Goal: Task Accomplishment & Management: Use online tool/utility

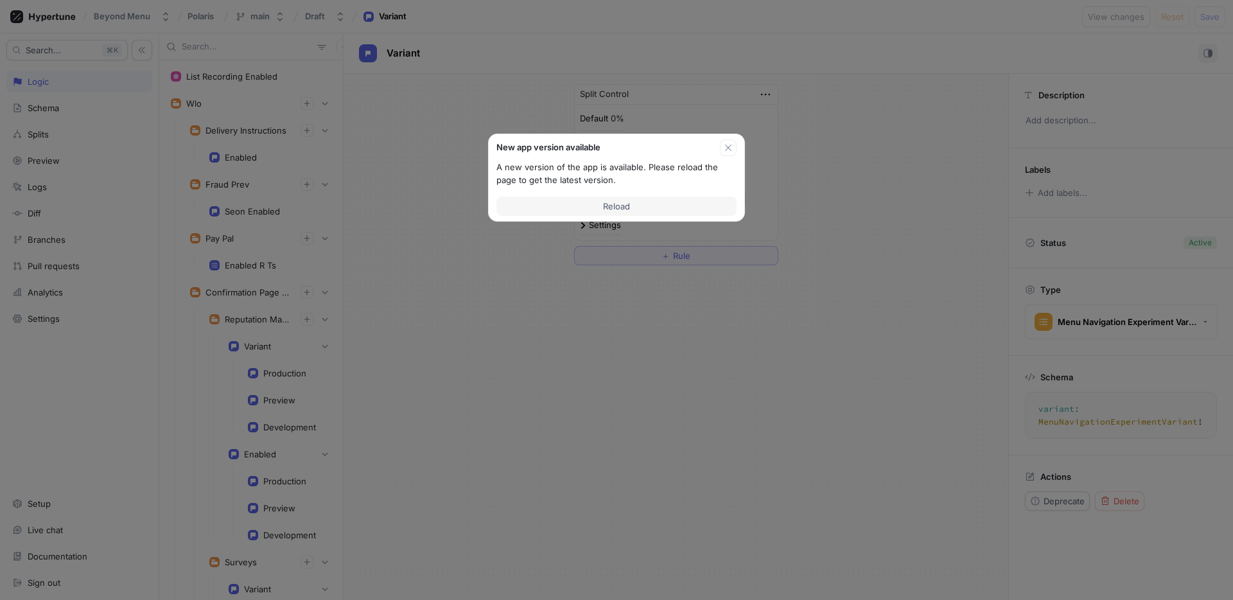
scroll to position [2810, 0]
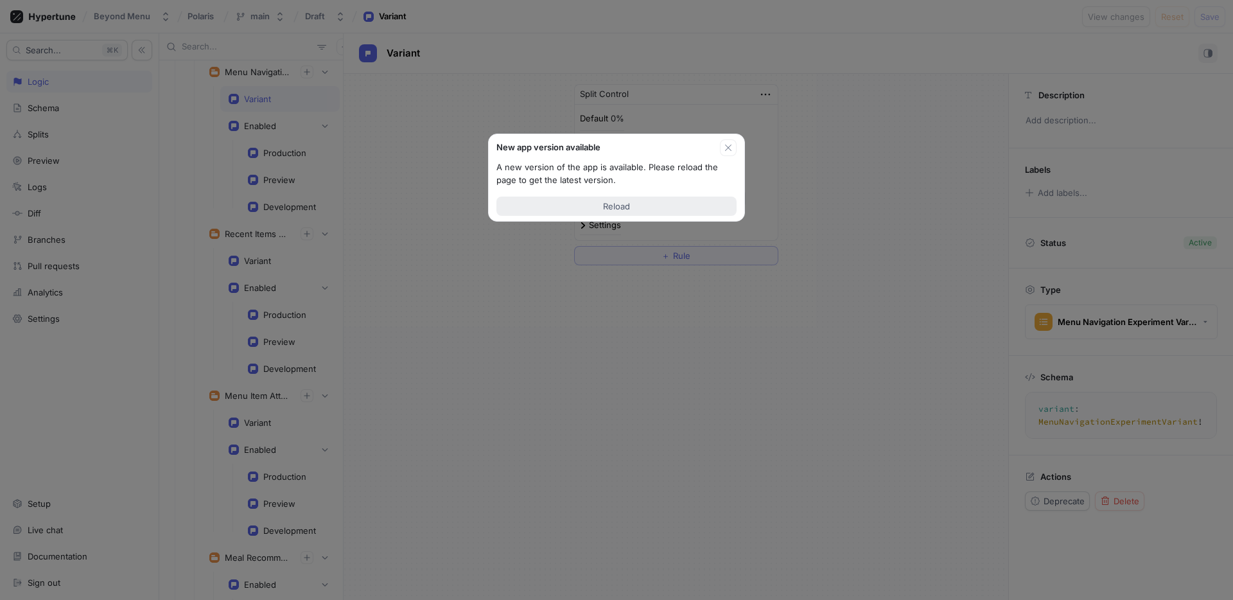
click at [633, 197] on button "Reload" at bounding box center [617, 206] width 240 height 19
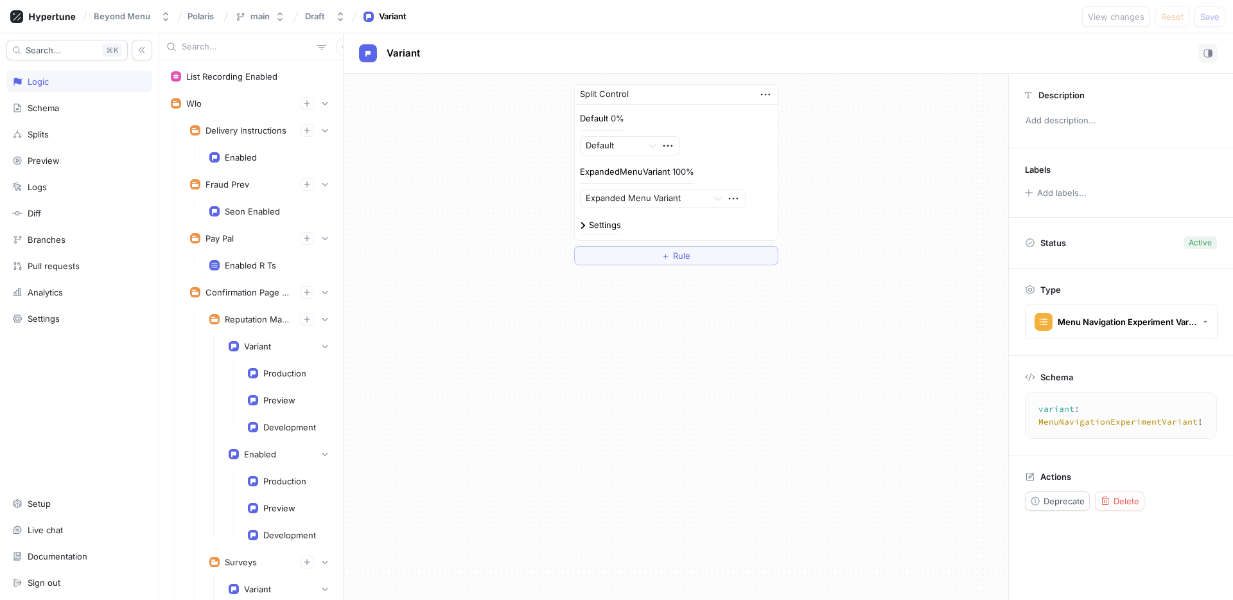
scroll to position [2322, 0]
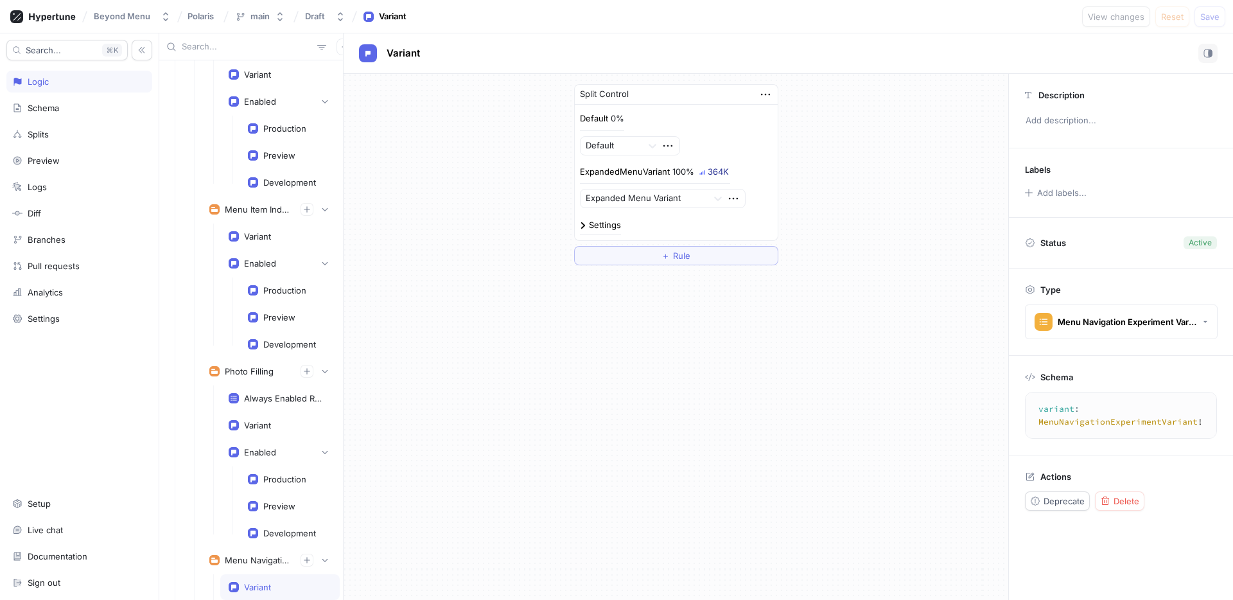
click at [217, 50] on input "text" at bounding box center [247, 46] width 130 height 13
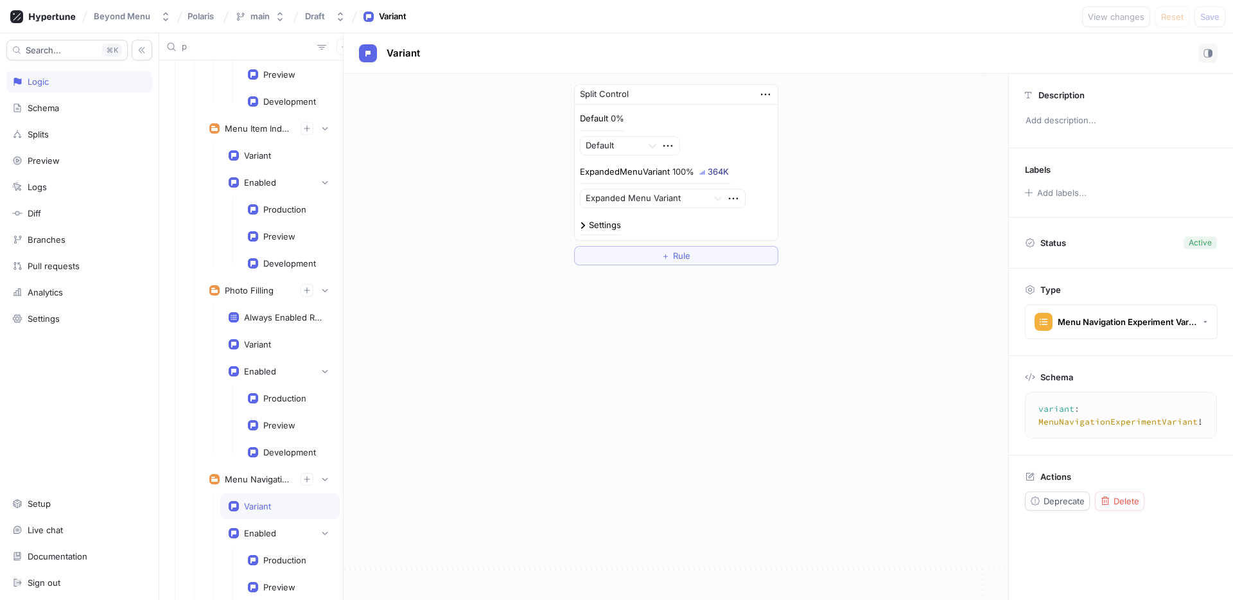
scroll to position [2295, 0]
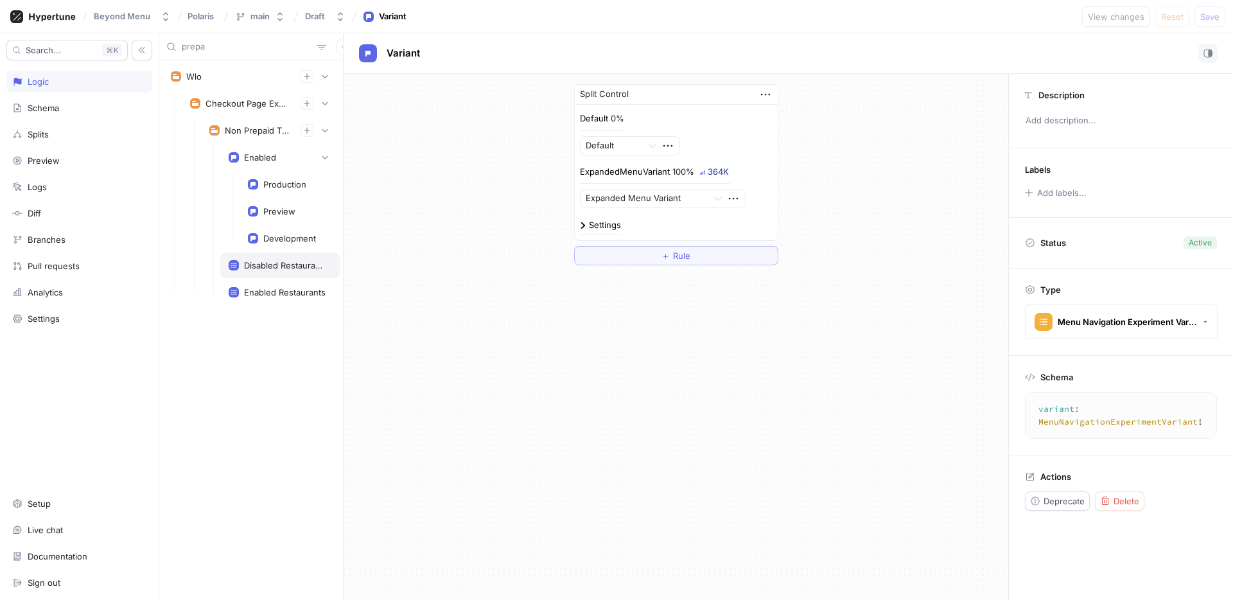
type input "prepa"
click at [265, 252] on div "Disabled Restaurants" at bounding box center [279, 265] width 119 height 26
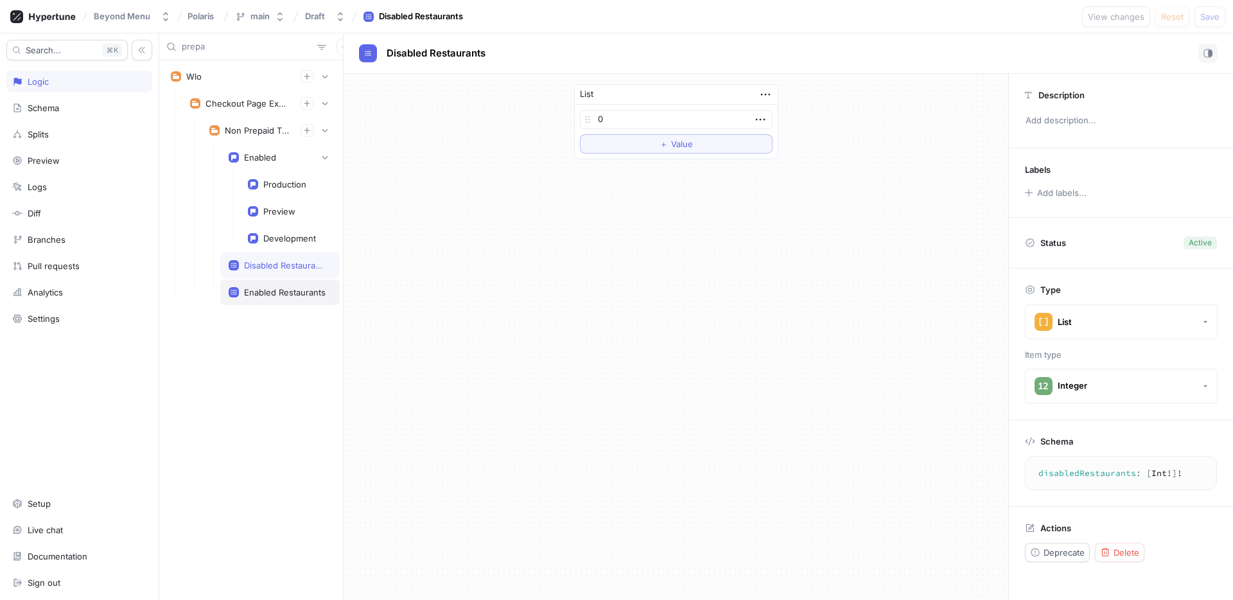
click at [288, 297] on div "Enabled Restaurants" at bounding box center [279, 292] width 119 height 26
type textarea "enabledRestaurants: [Int!]!"
click at [637, 165] on button "＋ Value" at bounding box center [676, 164] width 193 height 19
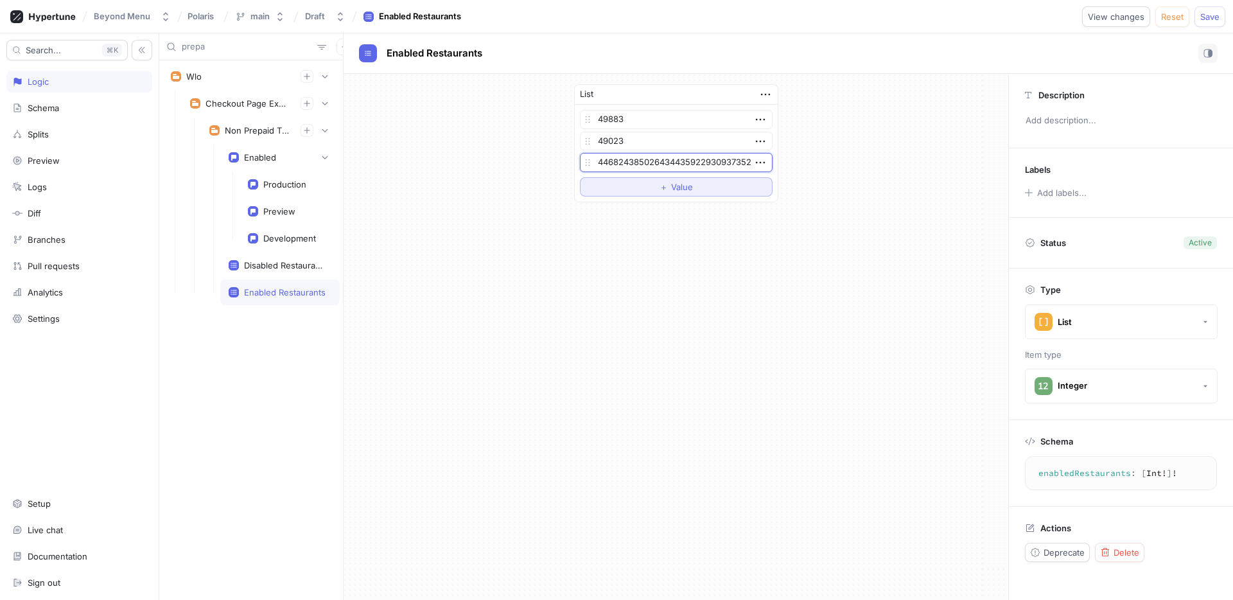
scroll to position [0, 856]
type input "0"
click at [597, 230] on div "List 49883 49023 0 To pick up a draggable item, press the space bar. While drag…" at bounding box center [676, 337] width 665 height 526
click at [664, 304] on div "List 49883 49023 0 To pick up a draggable item, press the space bar. While drag…" at bounding box center [676, 337] width 665 height 526
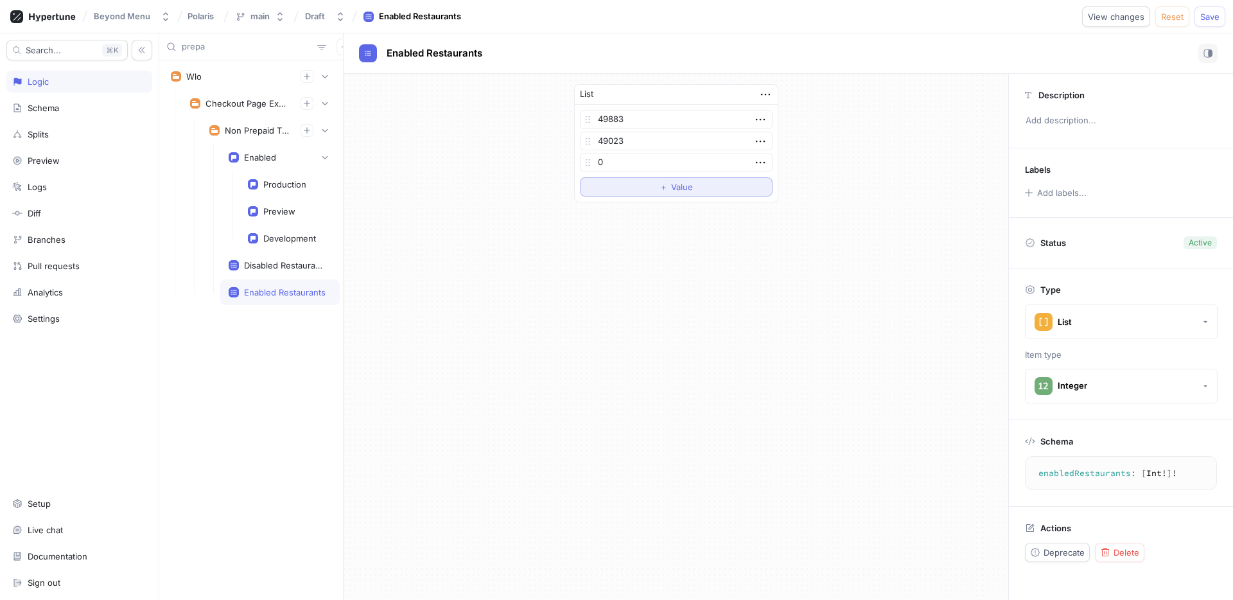
click at [655, 190] on button "＋ Value" at bounding box center [676, 186] width 193 height 19
click at [655, 190] on input "0" at bounding box center [676, 184] width 193 height 19
click at [665, 212] on span "＋" at bounding box center [664, 208] width 8 height 8
click at [681, 239] on button "＋ Value" at bounding box center [676, 229] width 193 height 19
click at [683, 244] on button "＋ Value" at bounding box center [676, 251] width 193 height 19
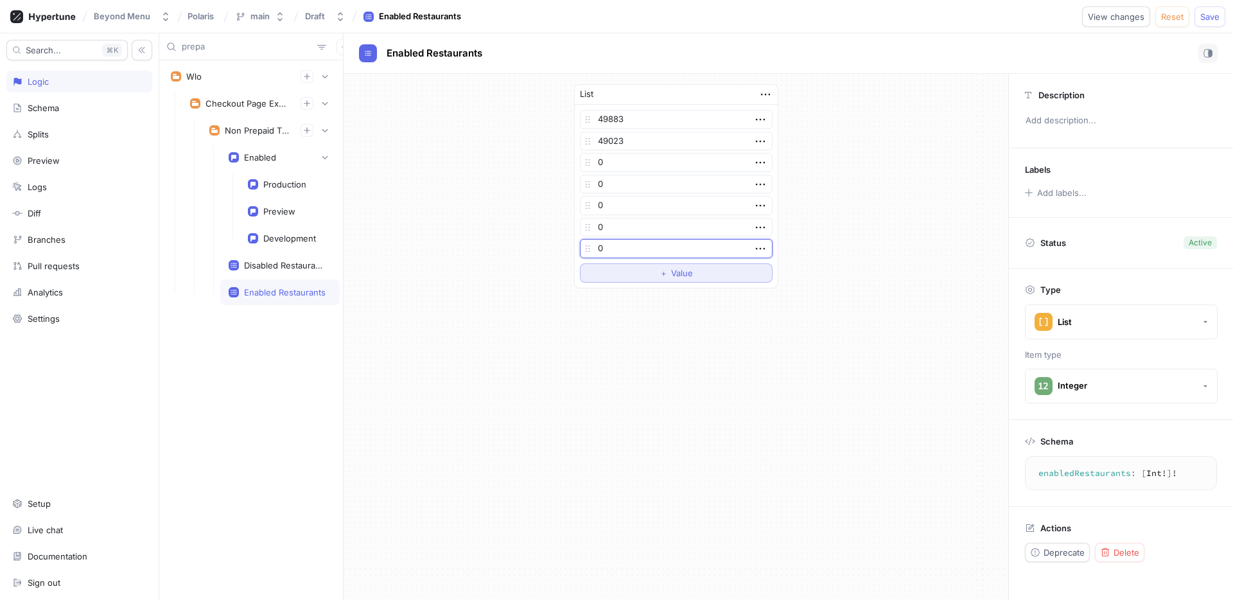
click at [690, 275] on span "Value" at bounding box center [682, 273] width 22 height 8
click at [675, 352] on div "List 49883 49023 0 0 0 0 0 0 To pick up a draggable item, press the space bar. …" at bounding box center [676, 337] width 665 height 526
click at [765, 94] on icon "button" at bounding box center [764, 95] width 9 height 2
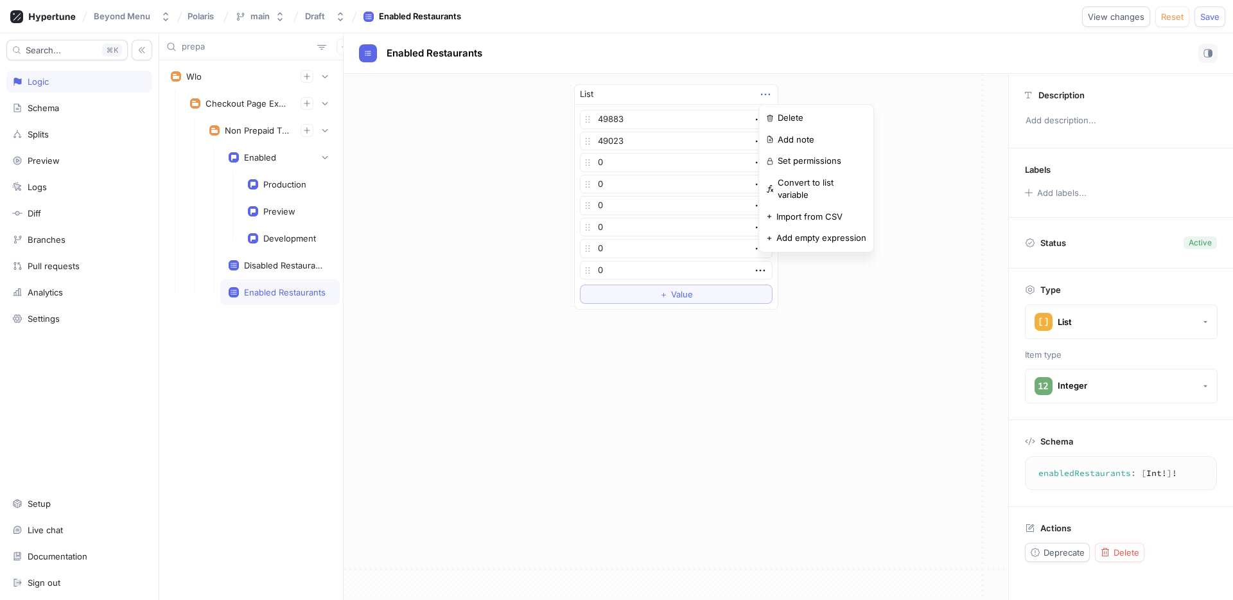
click at [832, 267] on div "List 49883 49023 0 0 0 0 0 0 To pick up a draggable item, press the space bar. …" at bounding box center [676, 197] width 665 height 246
click at [651, 348] on div "List 49883 49023 0 0 0 0 0 0 To pick up a draggable item, press the space bar. …" at bounding box center [676, 337] width 665 height 526
click at [651, 153] on input "0" at bounding box center [676, 162] width 193 height 19
click at [619, 138] on input "49023" at bounding box center [676, 141] width 193 height 19
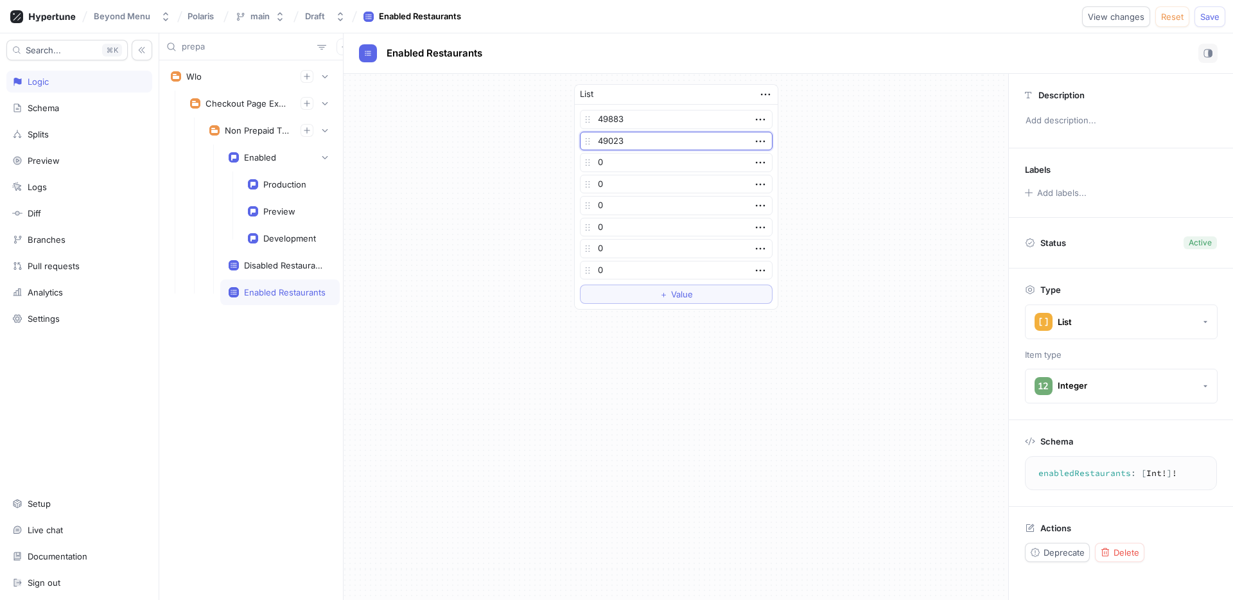
click at [619, 138] on input "49023" at bounding box center [676, 141] width 193 height 19
click at [628, 119] on input "49883" at bounding box center [676, 119] width 193 height 19
click at [628, 120] on input "49883" at bounding box center [676, 119] width 193 height 19
drag, startPoint x: 861, startPoint y: 144, endPoint x: 817, endPoint y: 107, distance: 57.0
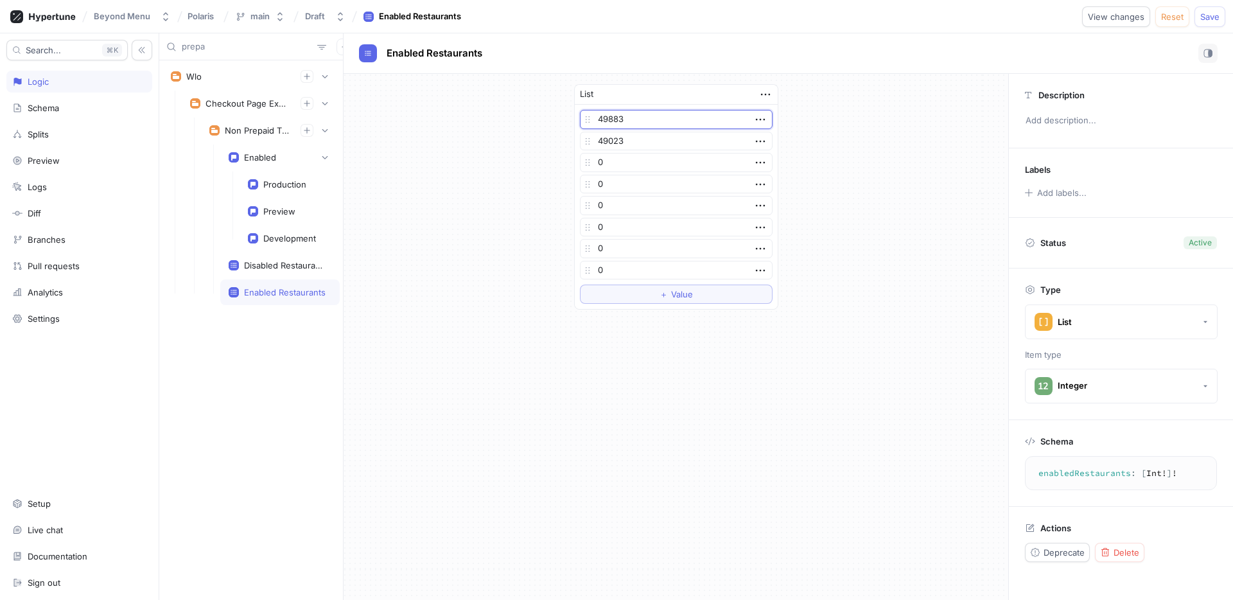
click at [861, 144] on div "List 49883 49023 0 0 0 0 0 0 To pick up a draggable item, press the space bar. …" at bounding box center [676, 197] width 665 height 246
click at [771, 92] on icon "button" at bounding box center [766, 94] width 14 height 14
click at [825, 211] on p "Import from CSV" at bounding box center [810, 217] width 66 height 13
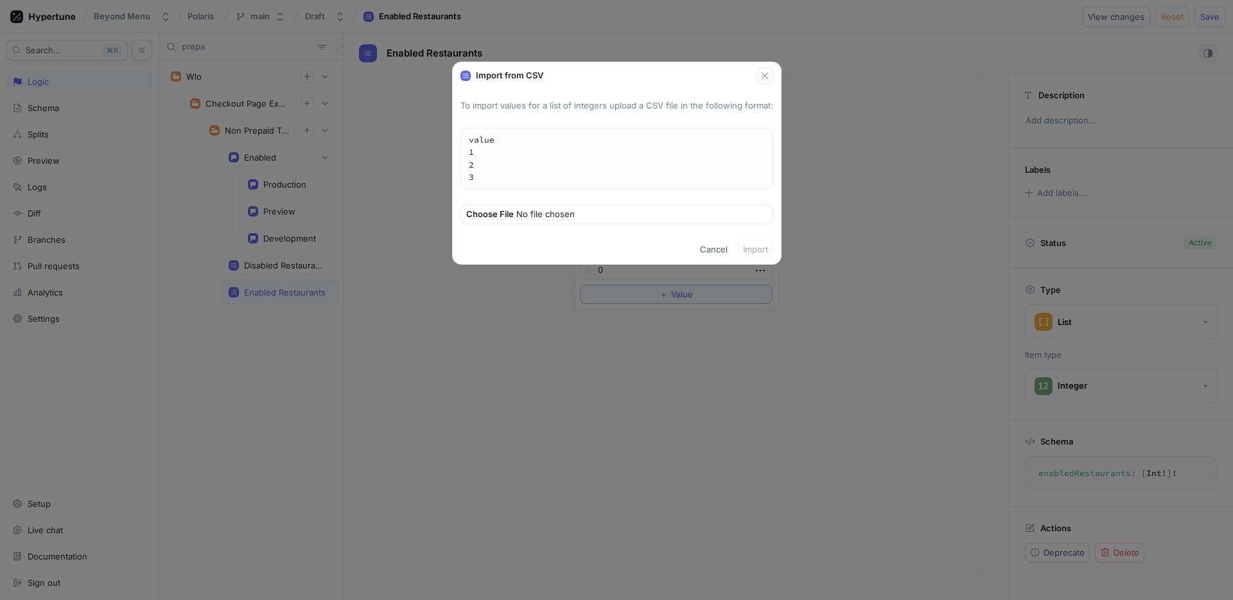
click at [514, 159] on textarea "value 1 2 3" at bounding box center [617, 158] width 312 height 60
click at [525, 211] on input "file" at bounding box center [617, 214] width 303 height 13
type input "C:\fakepath\Non prepaid Tips - Sheet1.csv"
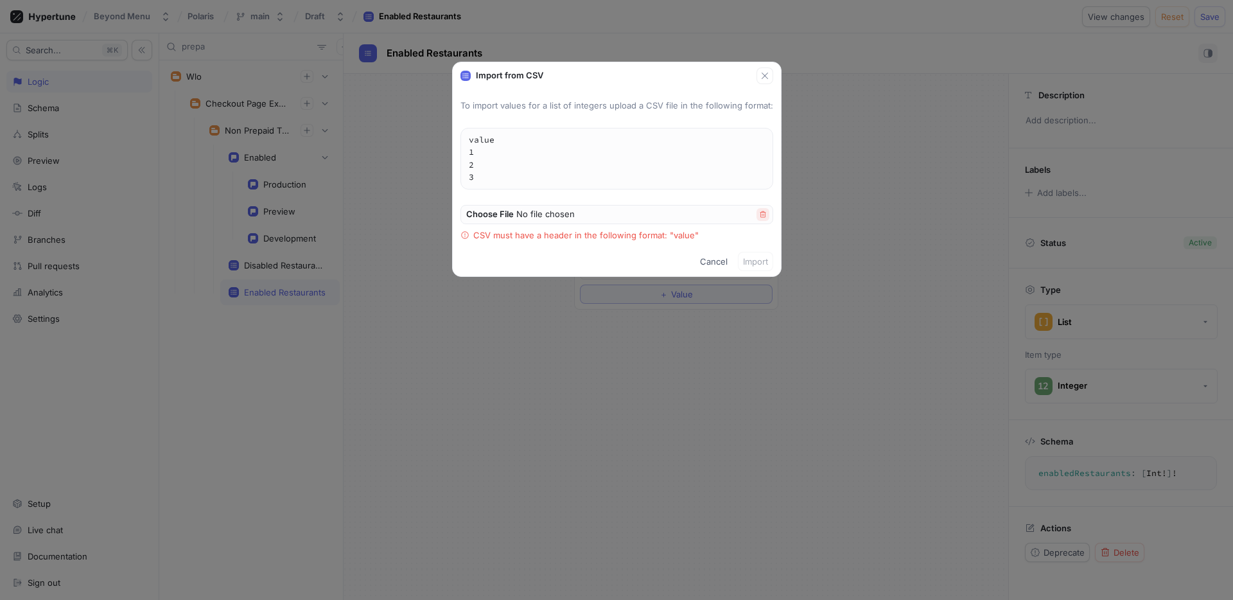
click at [760, 215] on icon "button" at bounding box center [763, 215] width 8 height 8
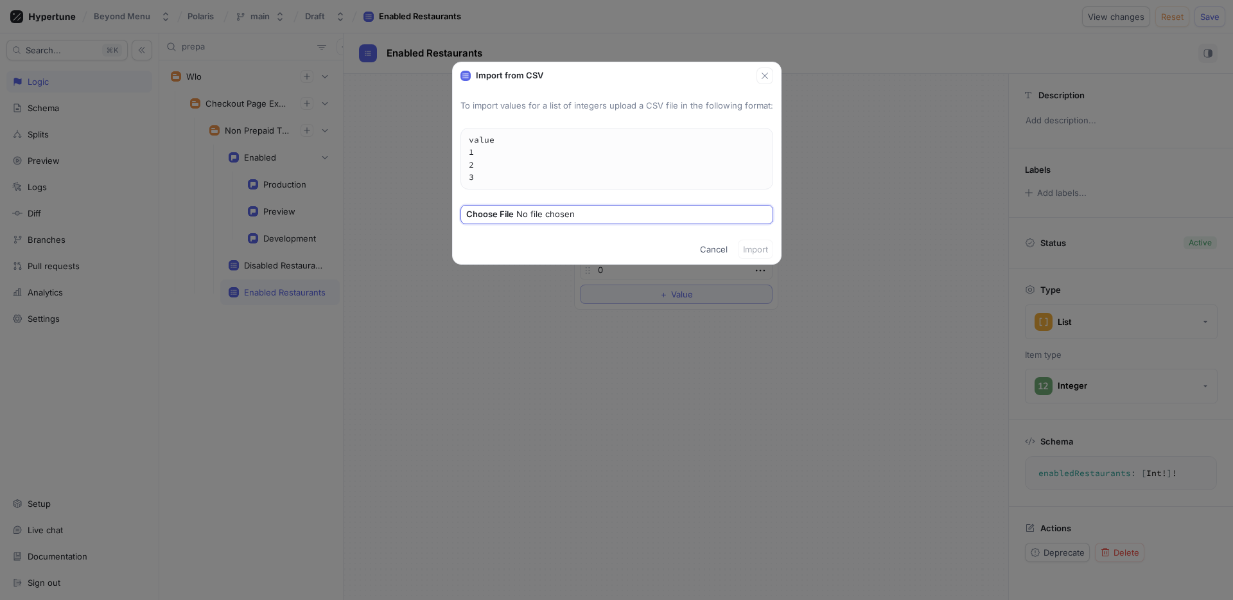
click at [514, 215] on input "file" at bounding box center [617, 214] width 303 height 13
type input "C:\fakepath\Non prepaid Tips - Sheet1 (1).csv"
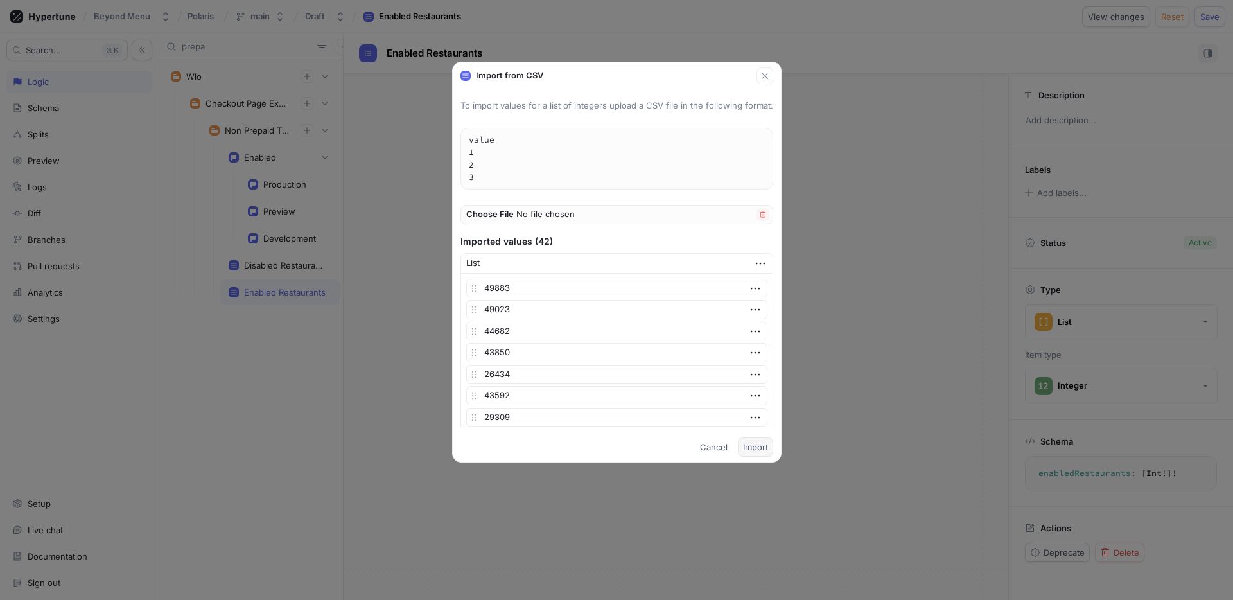
click at [766, 446] on span "Import" at bounding box center [755, 447] width 25 height 8
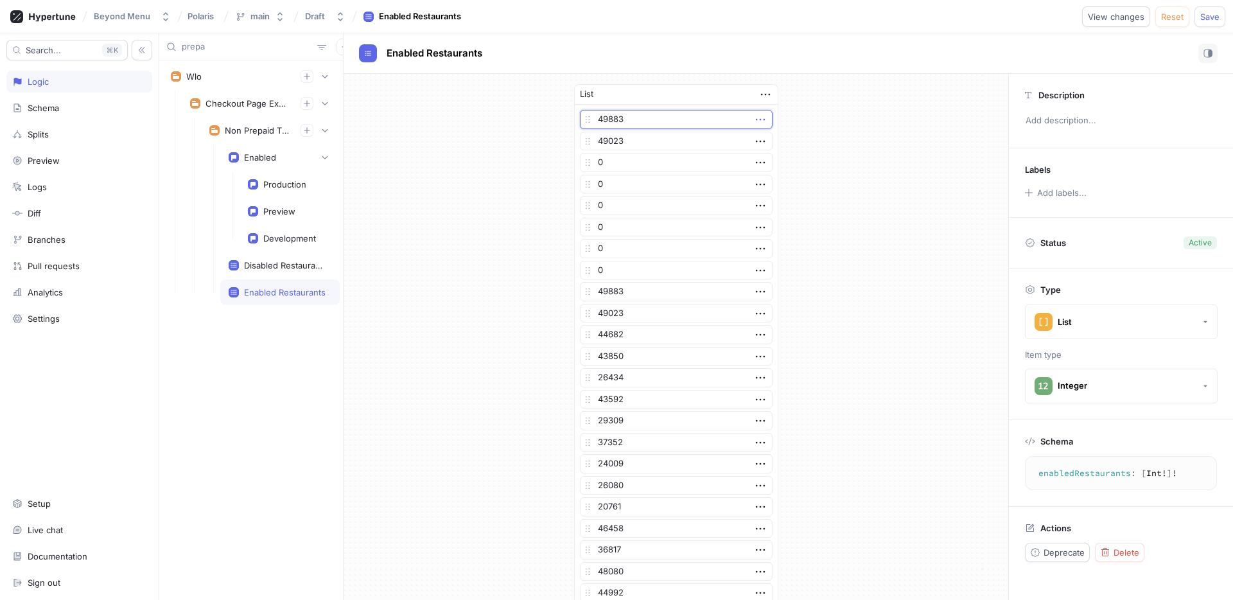
click at [755, 121] on icon "button" at bounding box center [760, 119] width 14 height 14
click at [764, 141] on div "Delete" at bounding box center [805, 143] width 109 height 22
click at [761, 121] on icon "button" at bounding box center [760, 119] width 14 height 14
click at [768, 139] on p "Delete" at bounding box center [781, 143] width 26 height 13
click at [760, 121] on icon "button" at bounding box center [760, 119] width 14 height 14
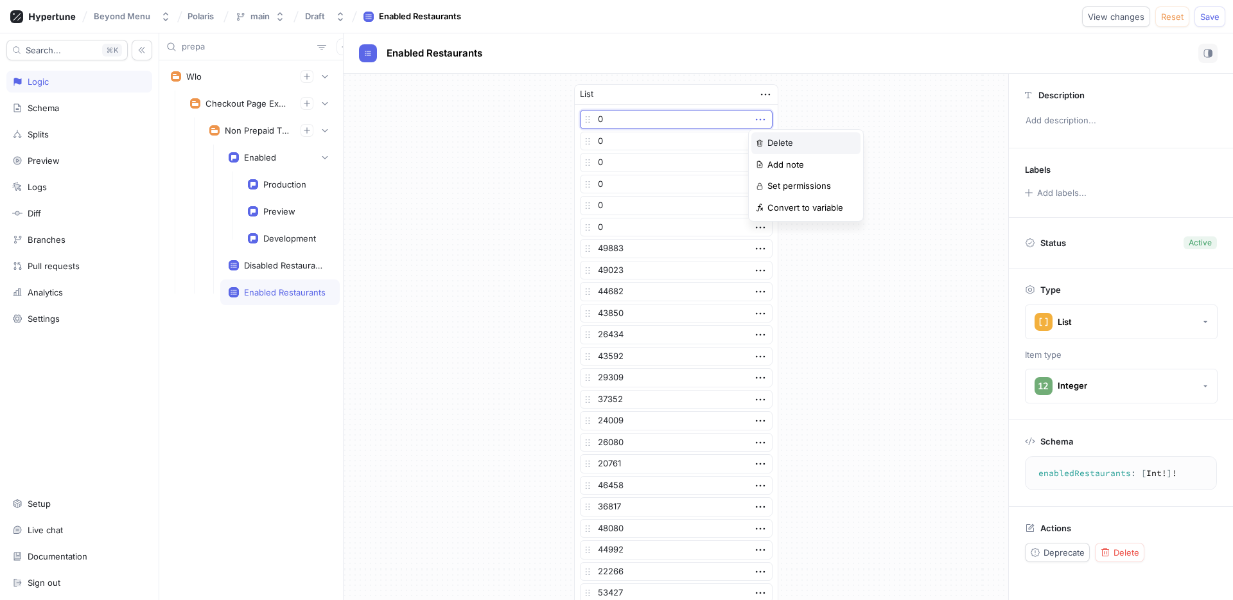
click at [766, 137] on div "Delete" at bounding box center [805, 143] width 109 height 22
click at [758, 119] on icon "button" at bounding box center [759, 120] width 9 height 2
click at [779, 143] on p "Delete" at bounding box center [781, 143] width 26 height 13
click at [755, 119] on icon "button" at bounding box center [759, 120] width 9 height 2
click at [770, 138] on p "Delete" at bounding box center [781, 143] width 26 height 13
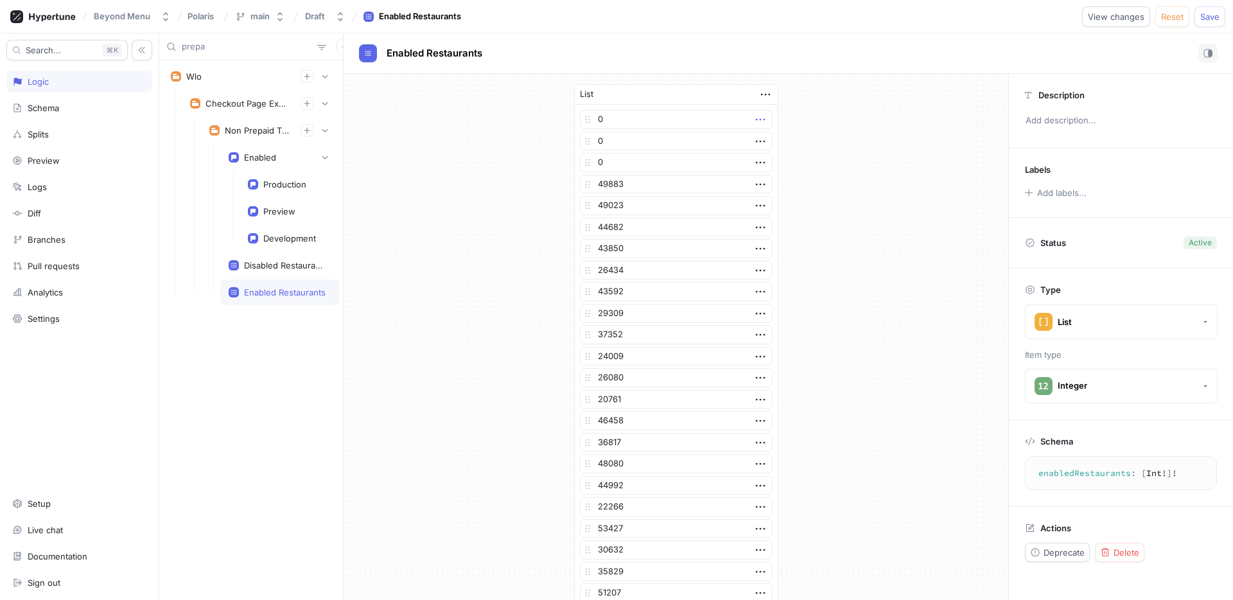
click at [757, 120] on icon "button" at bounding box center [760, 119] width 14 height 14
click at [769, 143] on p "Delete" at bounding box center [781, 143] width 26 height 13
click at [753, 120] on icon "button" at bounding box center [760, 119] width 14 height 14
click at [765, 141] on div "Delete" at bounding box center [805, 143] width 109 height 22
click at [755, 119] on icon "button" at bounding box center [759, 120] width 9 height 2
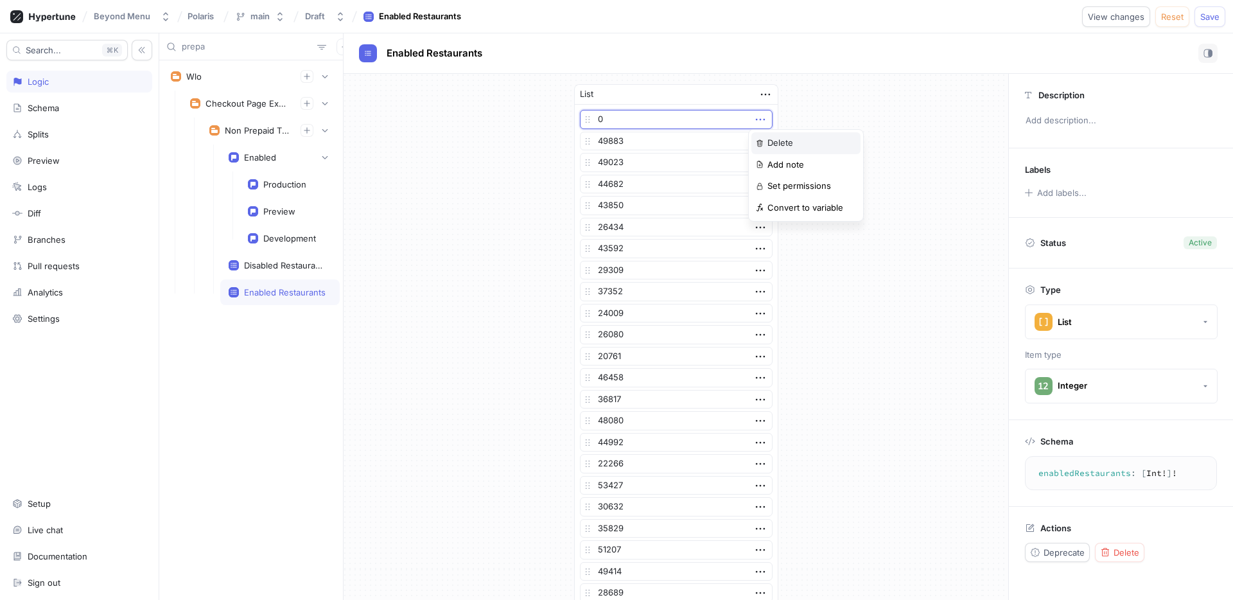
click at [763, 141] on img at bounding box center [760, 143] width 8 height 8
click at [896, 160] on div "List 49883 49023 44682 43850 26434 43592 29309 37352 24009 26080 20761 46458 36…" at bounding box center [676, 563] width 665 height 978
click at [1217, 13] on span "Save" at bounding box center [1209, 17] width 19 height 8
